Goal: Information Seeking & Learning: Understand process/instructions

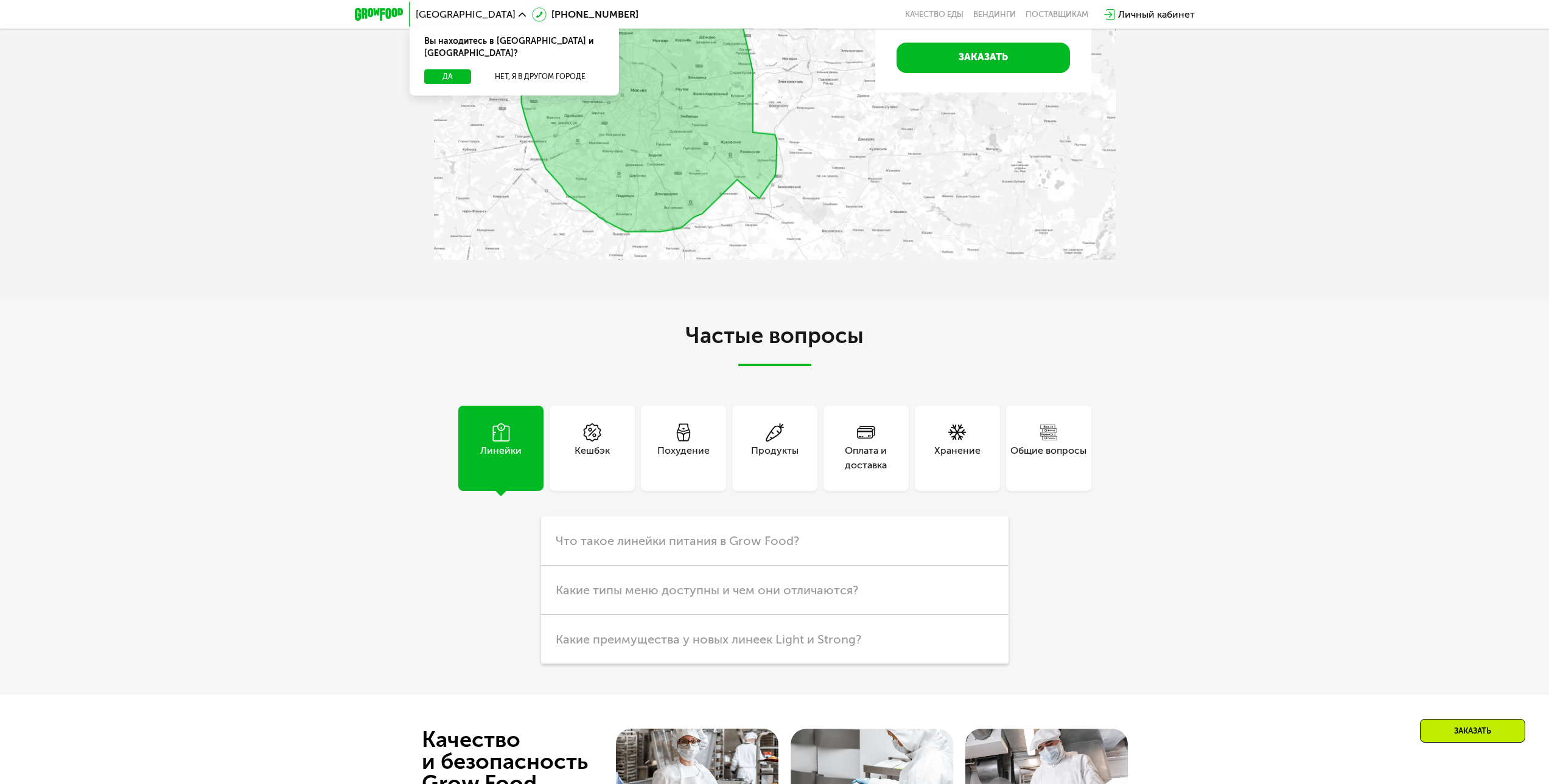
scroll to position [3335, 0]
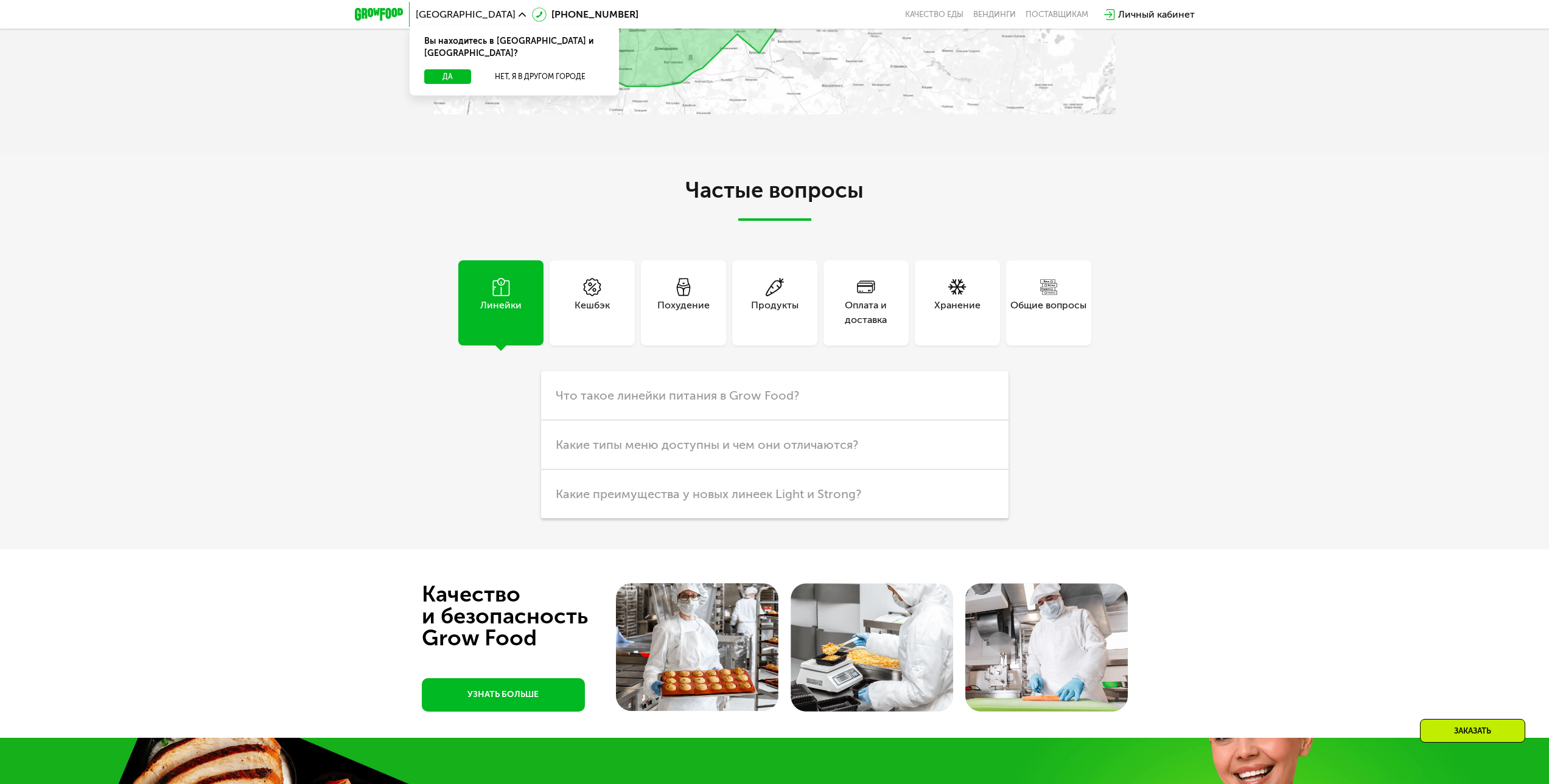
click at [1030, 301] on div "Общие вопросы" at bounding box center [1048, 312] width 76 height 29
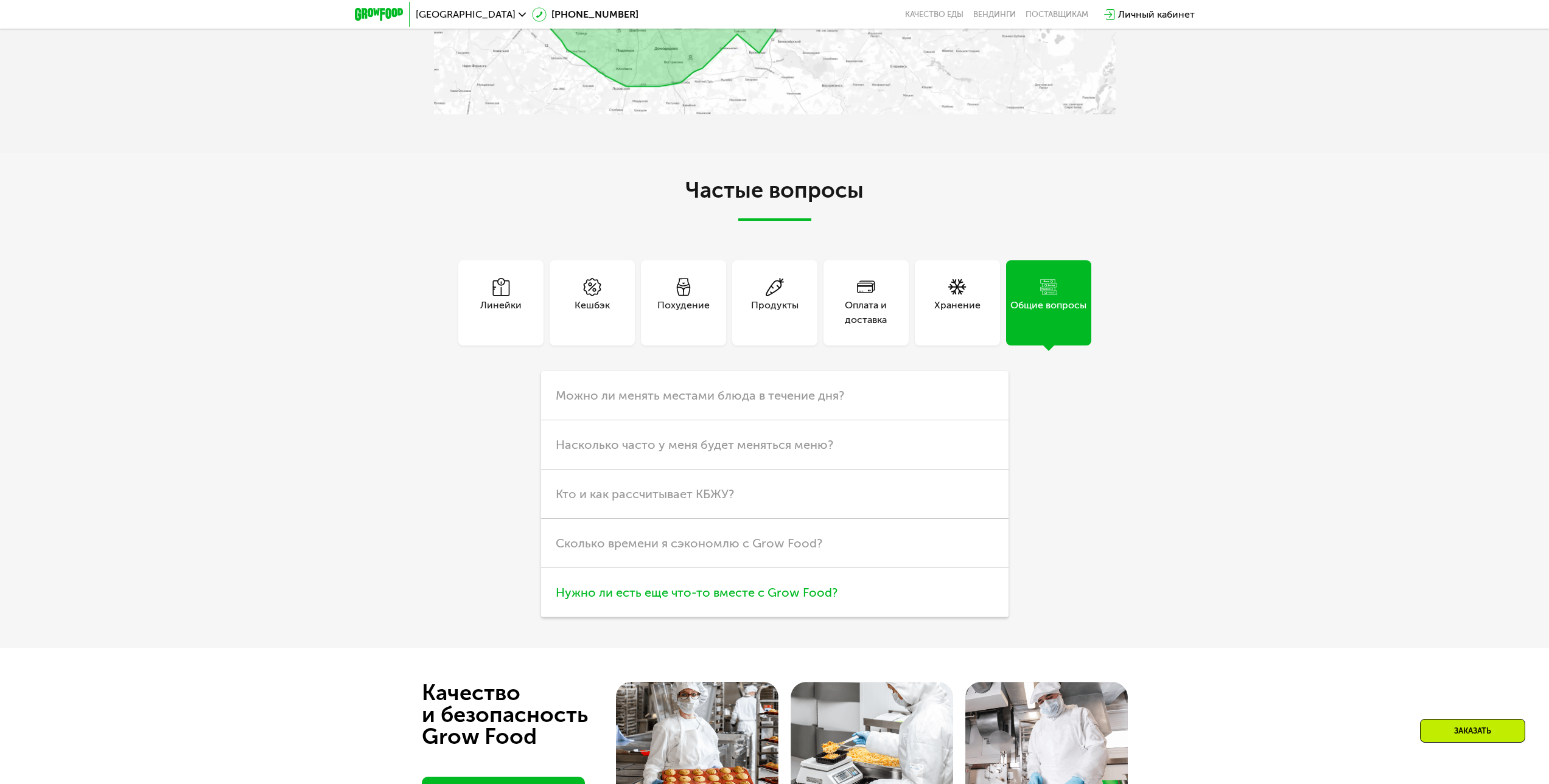
click at [780, 599] on span "Нужно ли есть еще что-то вместе с Grow Food?" at bounding box center [697, 592] width 282 height 14
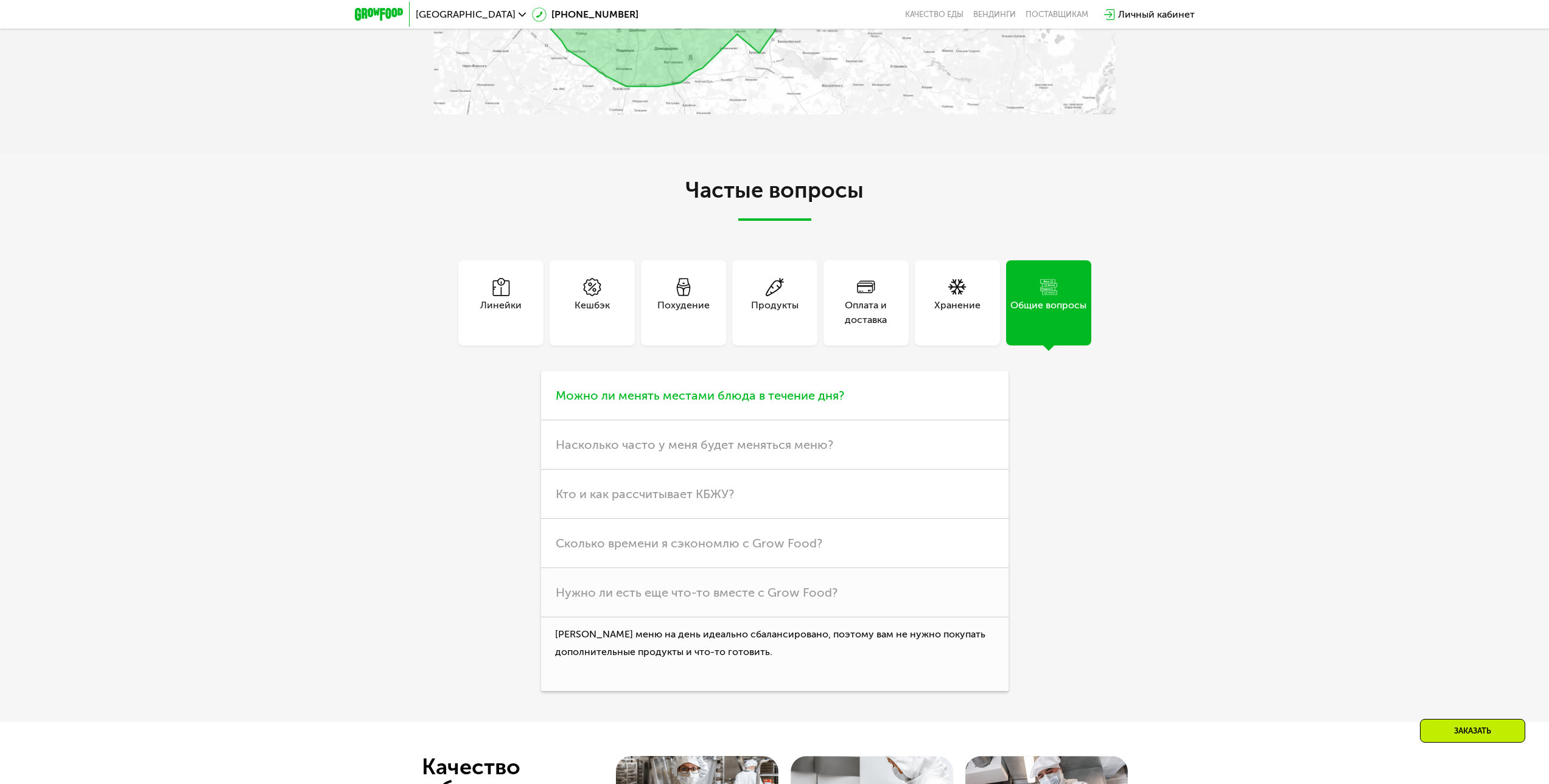
click at [670, 403] on span "Можно ли менять местами блюда в течение дня?" at bounding box center [700, 395] width 289 height 14
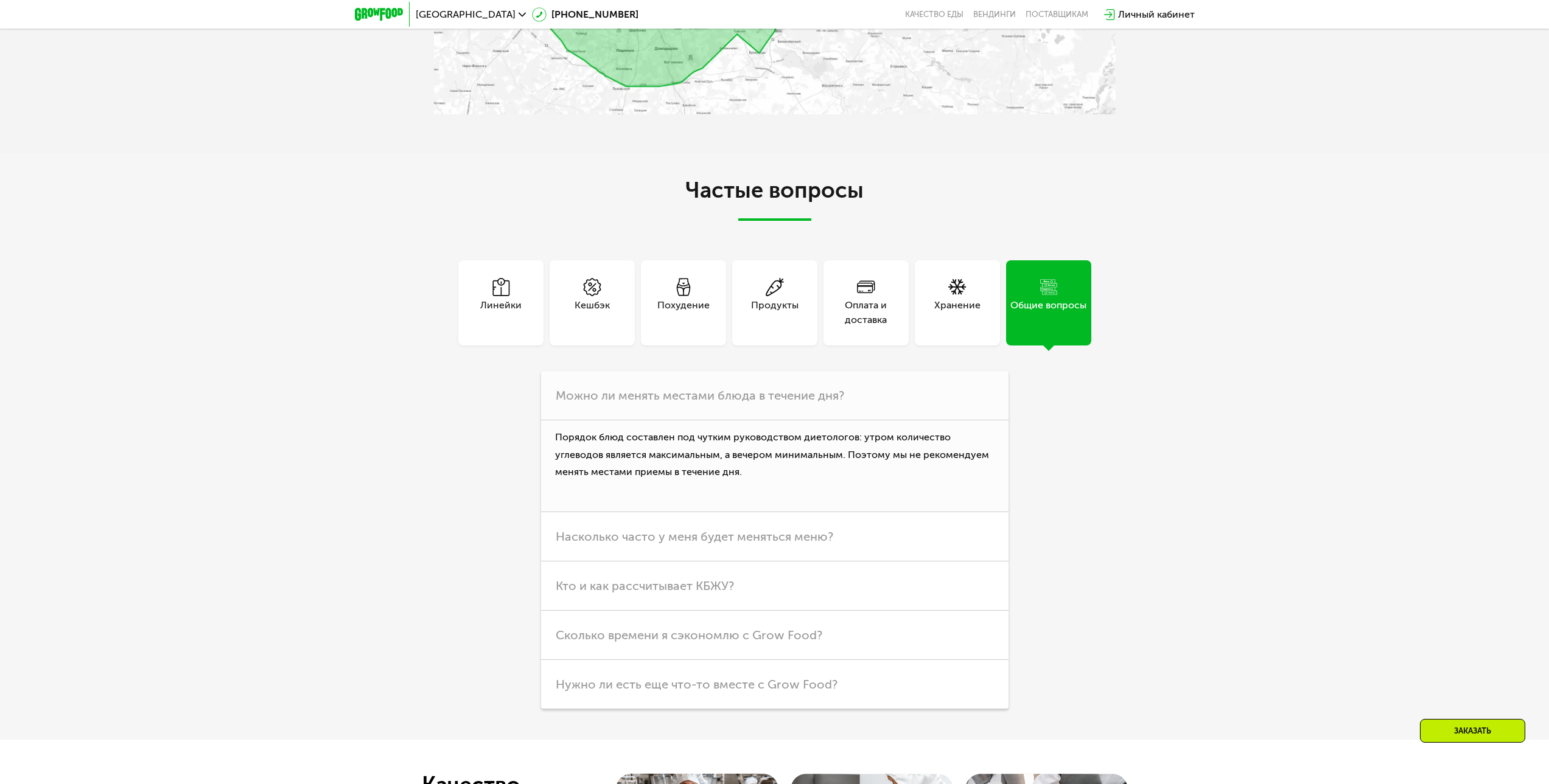
click at [852, 300] on div "Оплата и доставка" at bounding box center [866, 312] width 85 height 29
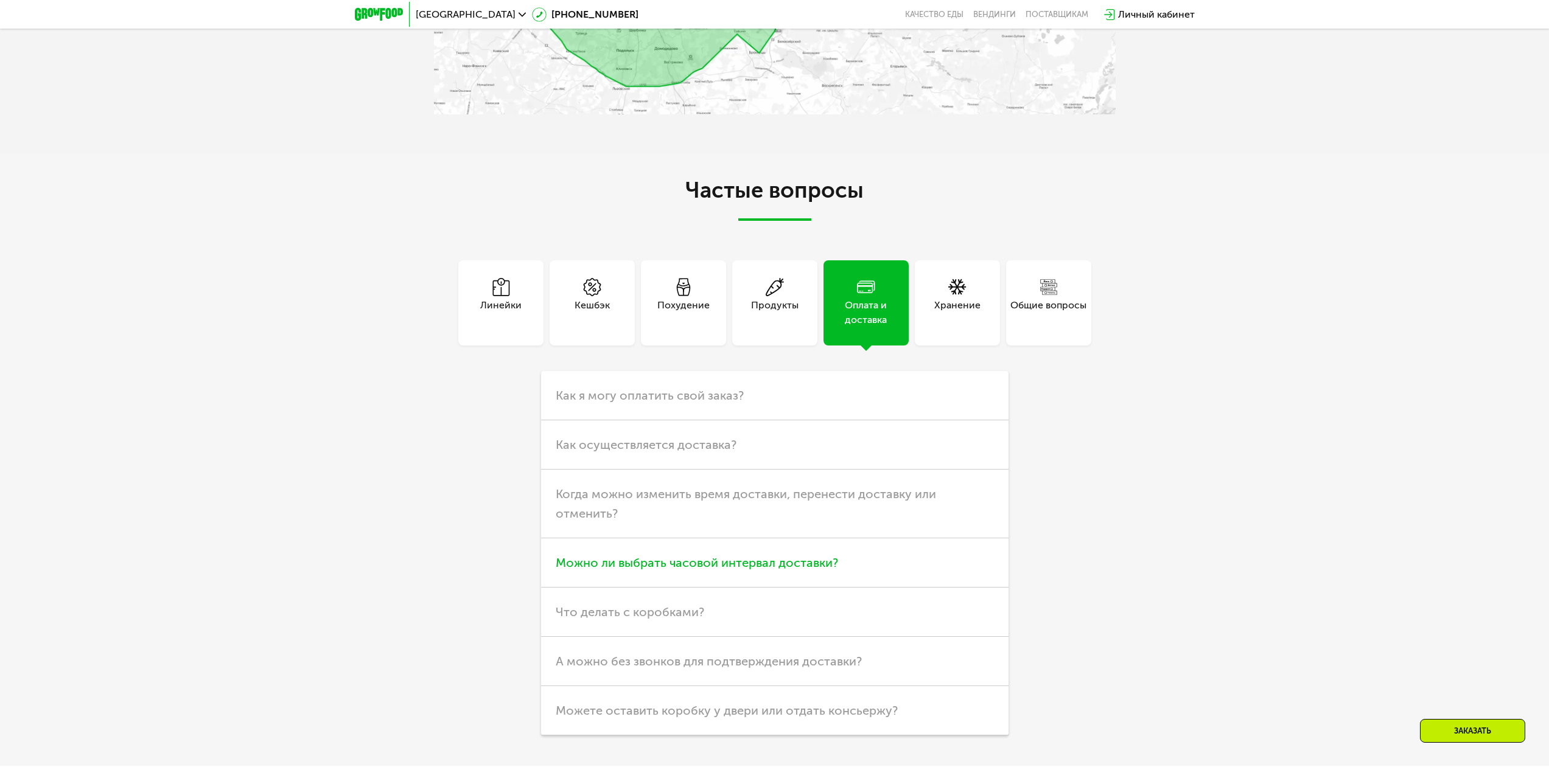
click at [836, 568] on h3 "Можно ли выбрать часовой интервал доставки?" at bounding box center [774, 563] width 468 height 49
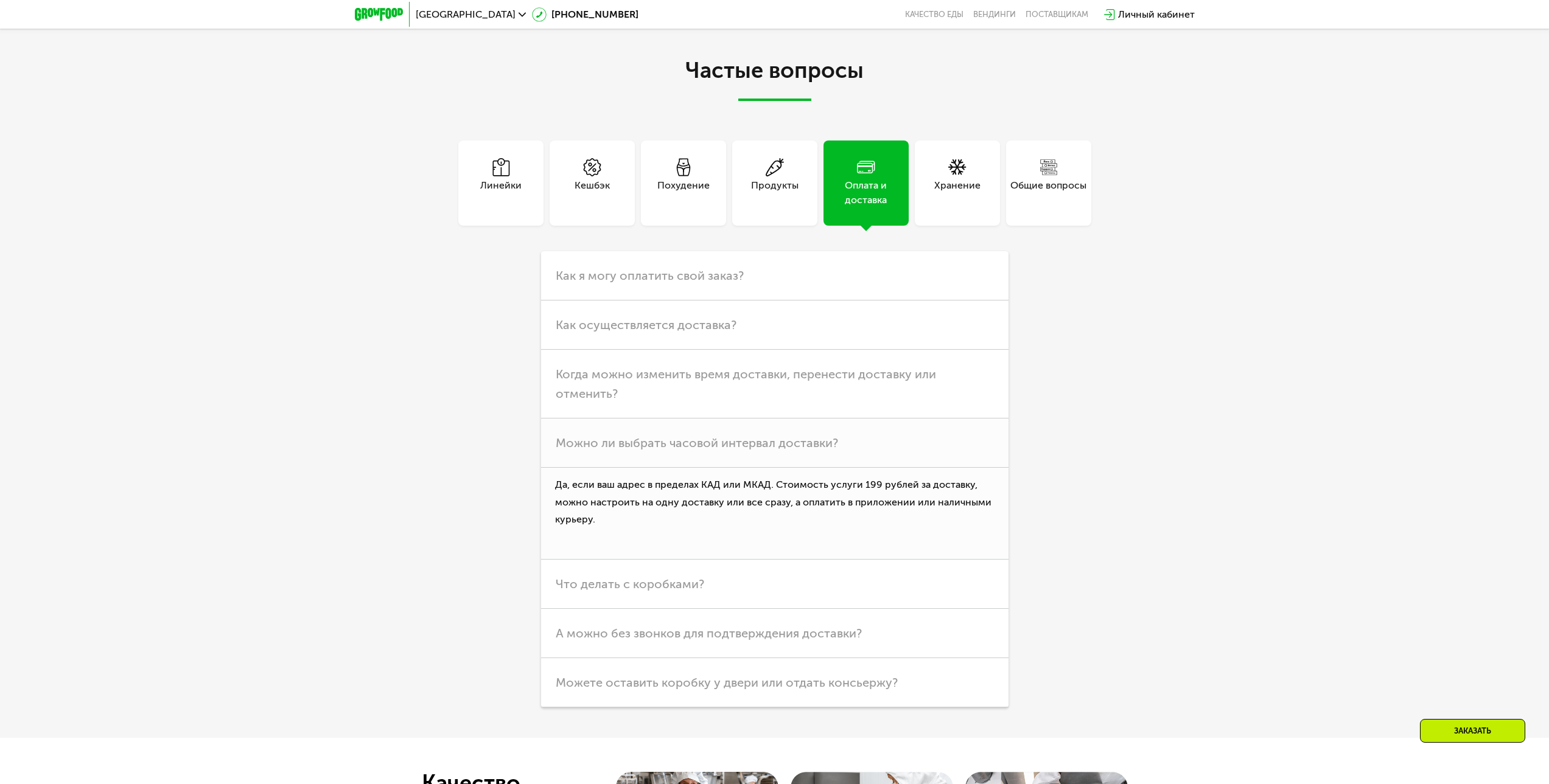
scroll to position [3457, 0]
click at [694, 583] on span "Что делать с коробками?" at bounding box center [630, 582] width 149 height 14
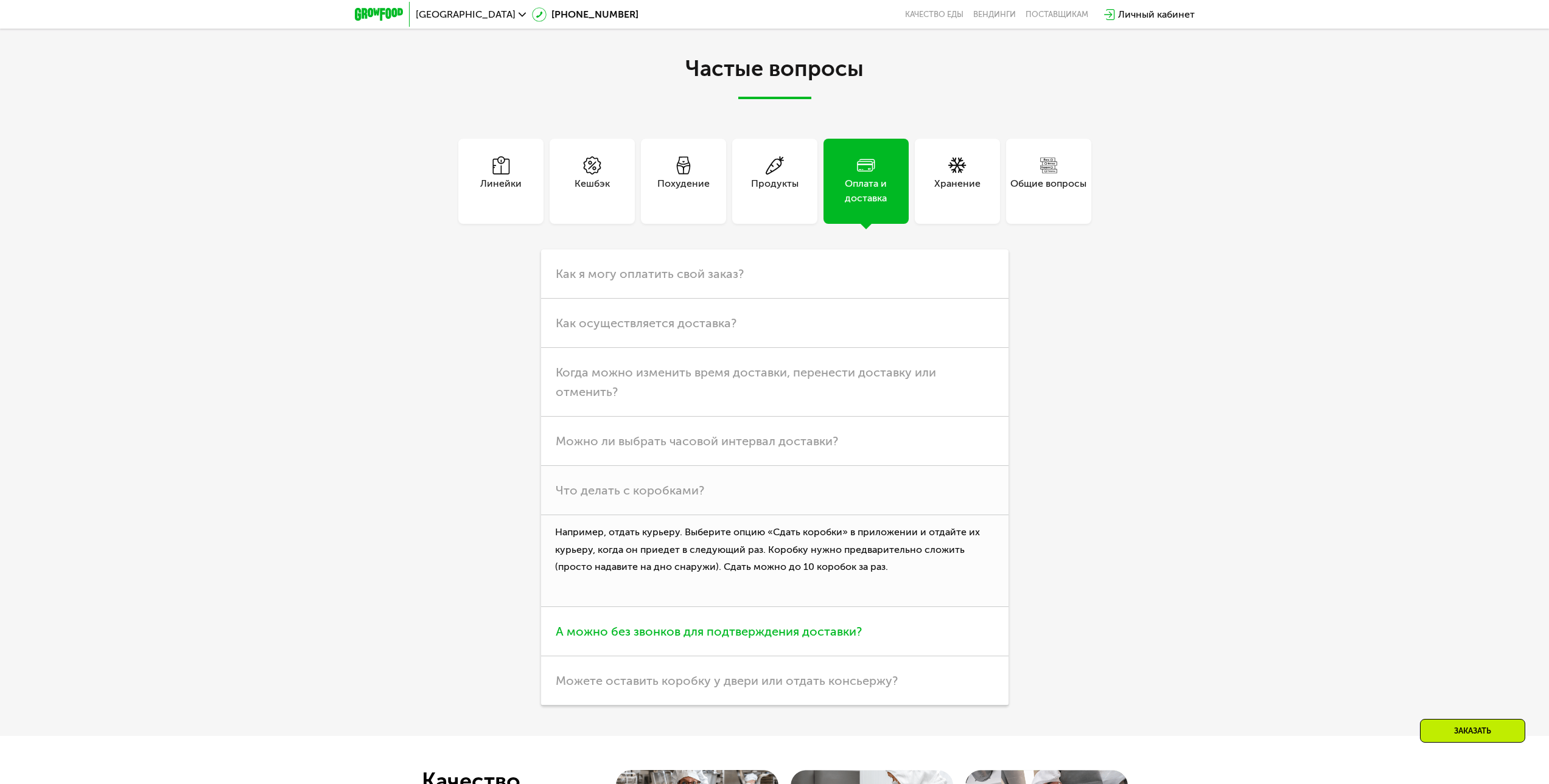
click at [827, 633] on span "А можно без звонков для подтверждения доставки?" at bounding box center [708, 631] width 306 height 14
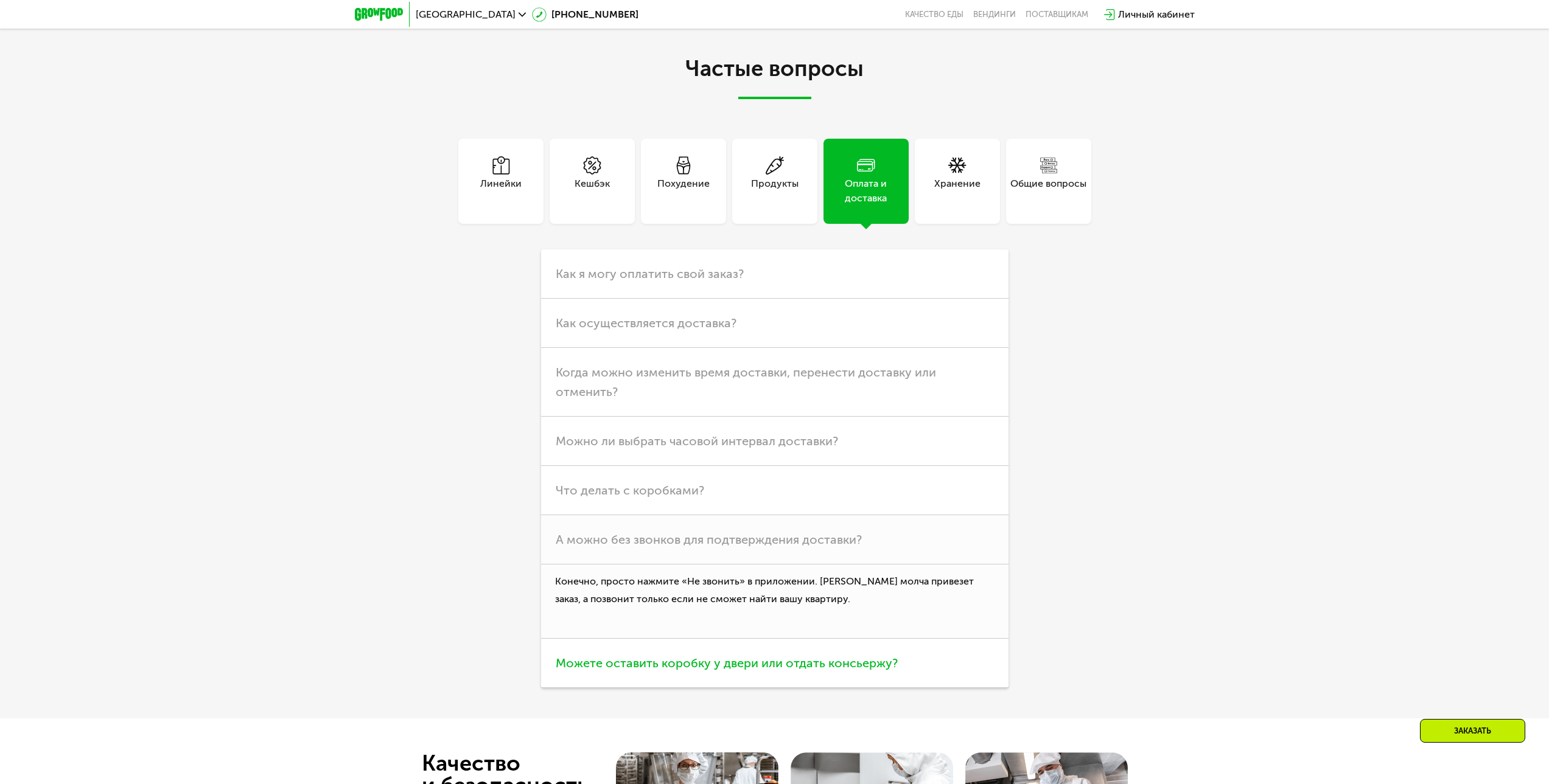
click at [829, 665] on span "Можете оставить коробку у двери или отдать консьержу?" at bounding box center [727, 662] width 342 height 14
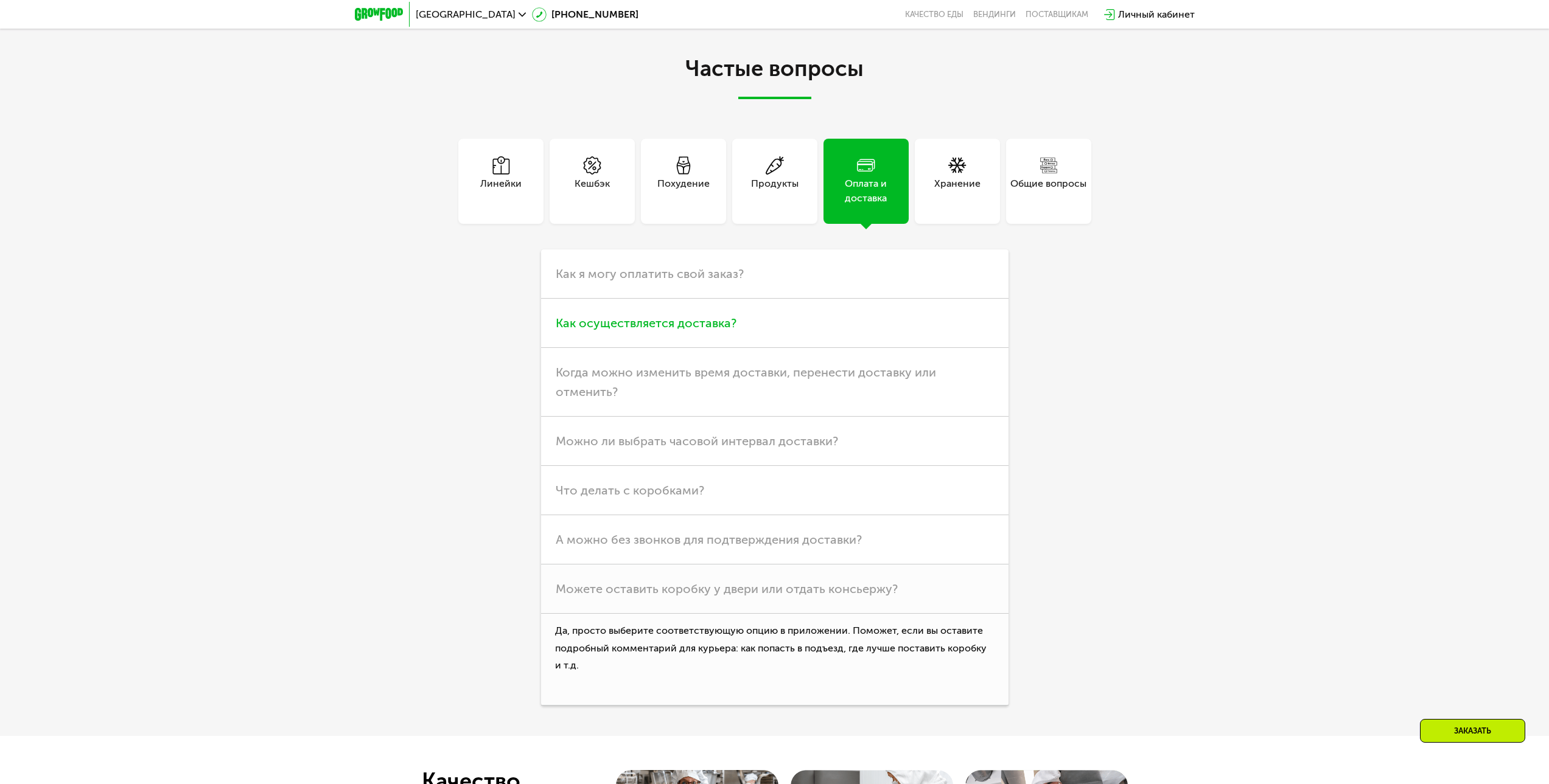
click at [687, 329] on span "Как осуществляется доставка?" at bounding box center [646, 323] width 181 height 14
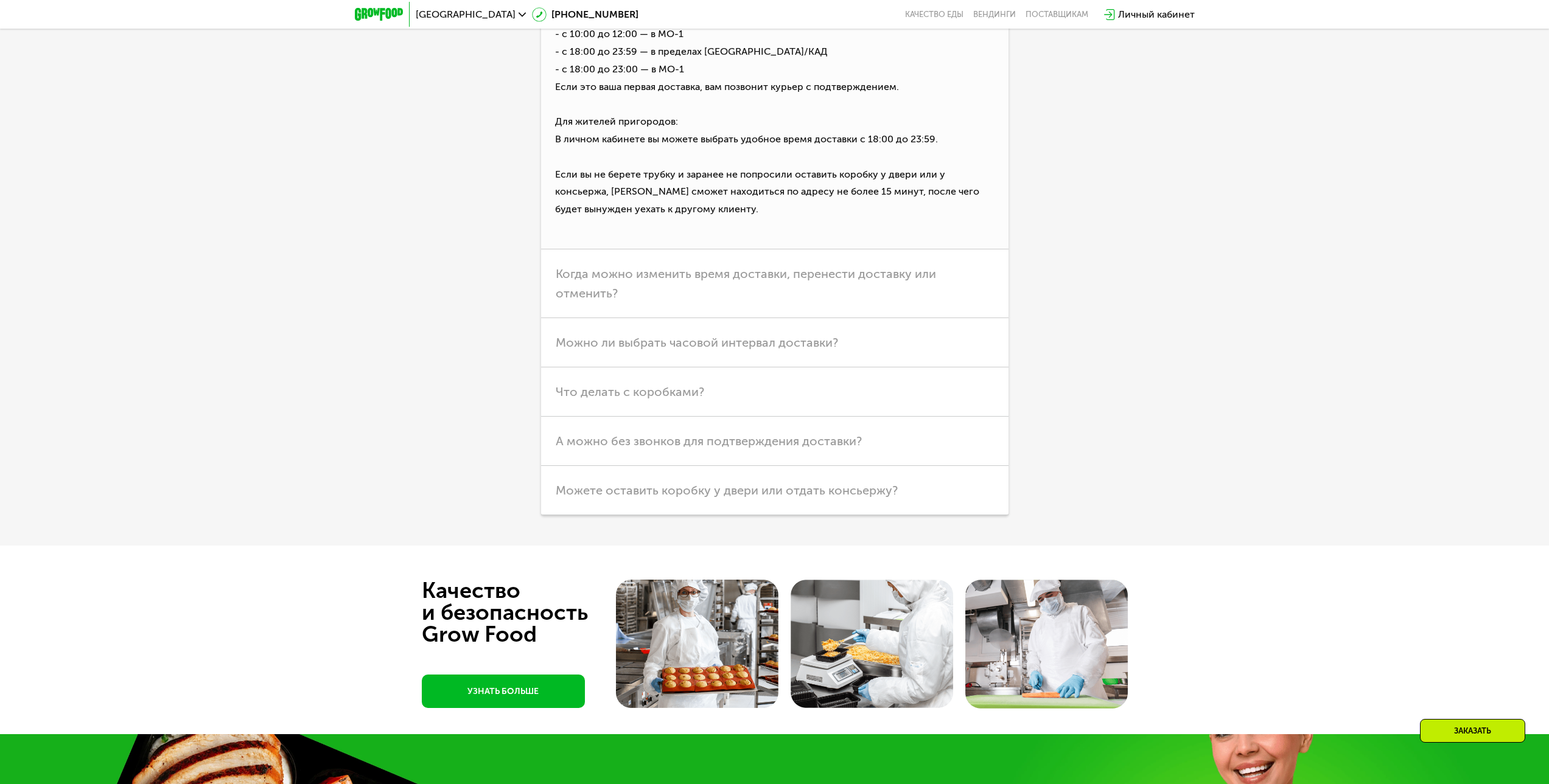
scroll to position [3883, 0]
